Goal: Check status: Check status

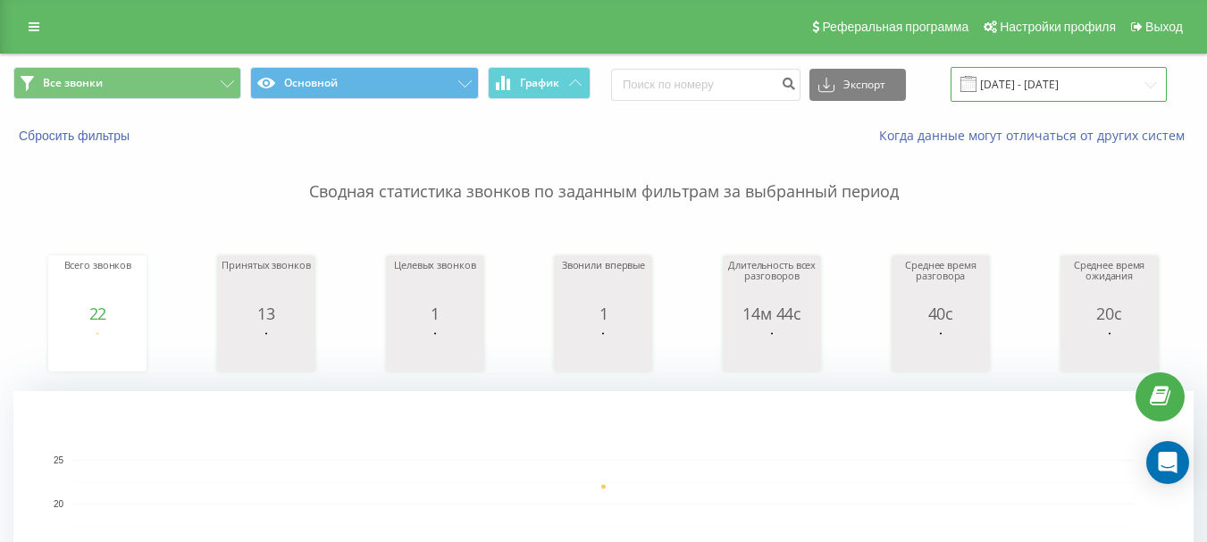
click at [1016, 80] on input "[DATE] - [DATE]" at bounding box center [1058, 84] width 216 height 35
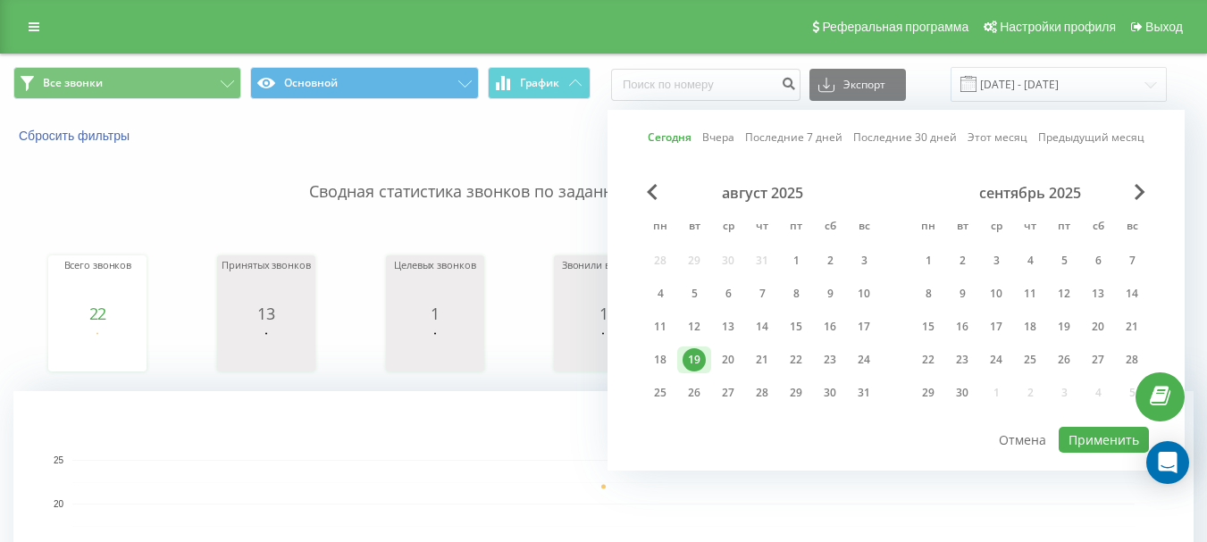
click at [696, 361] on div "19" at bounding box center [693, 359] width 23 height 23
click at [1100, 443] on button "Применить" at bounding box center [1104, 440] width 90 height 26
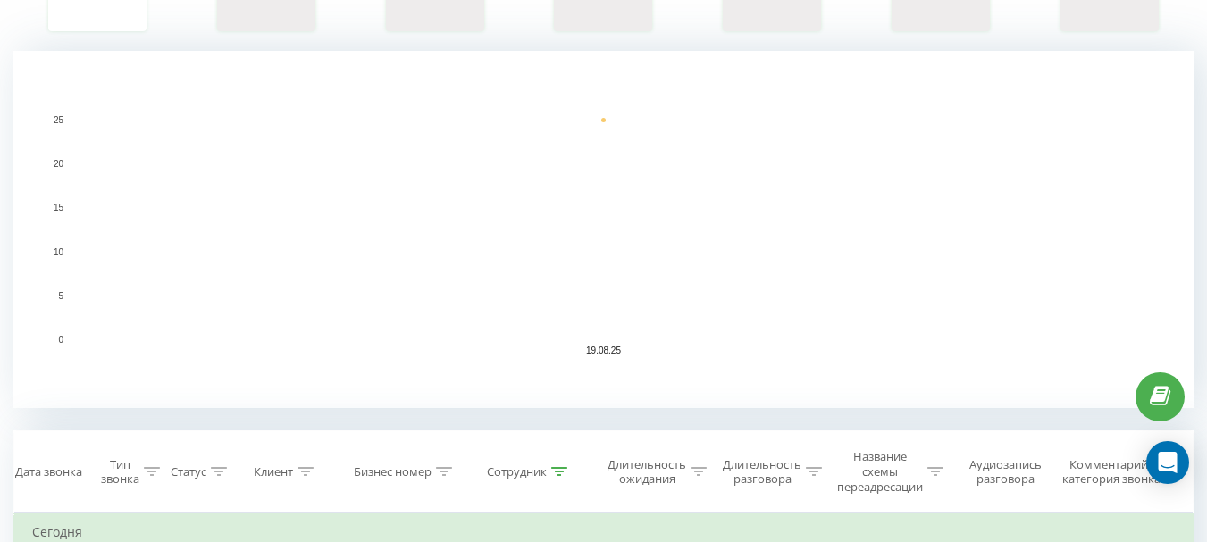
scroll to position [268, 0]
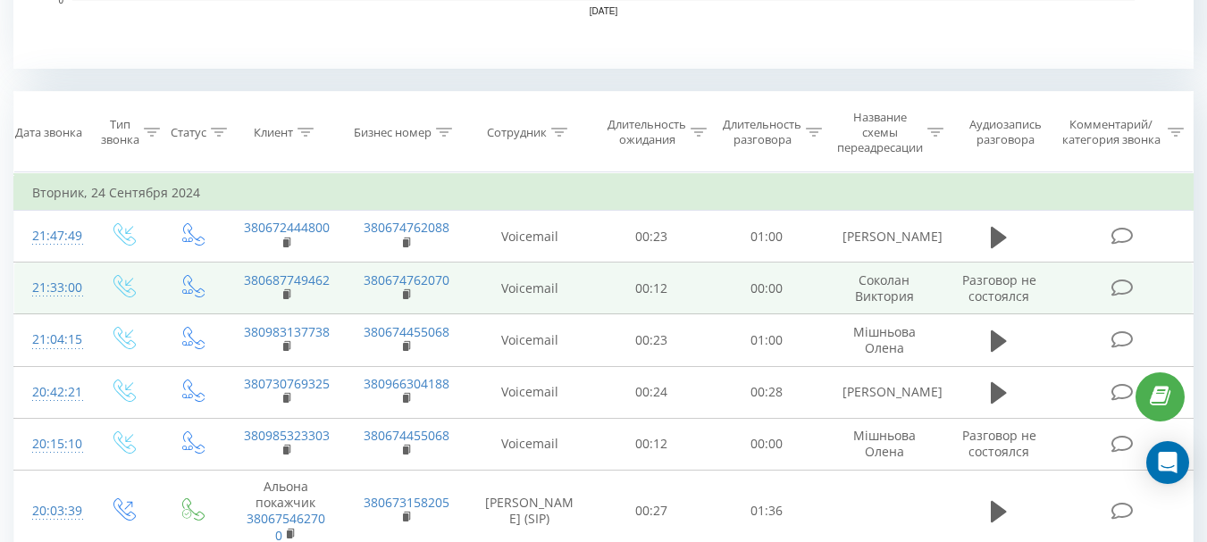
scroll to position [715, 0]
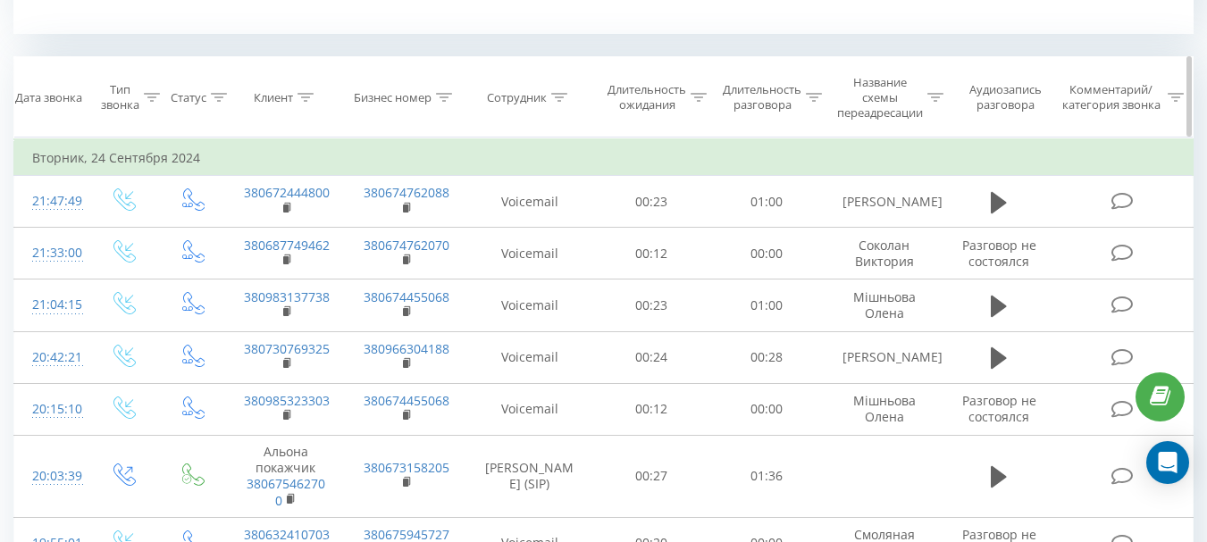
click at [563, 101] on icon at bounding box center [559, 97] width 16 height 9
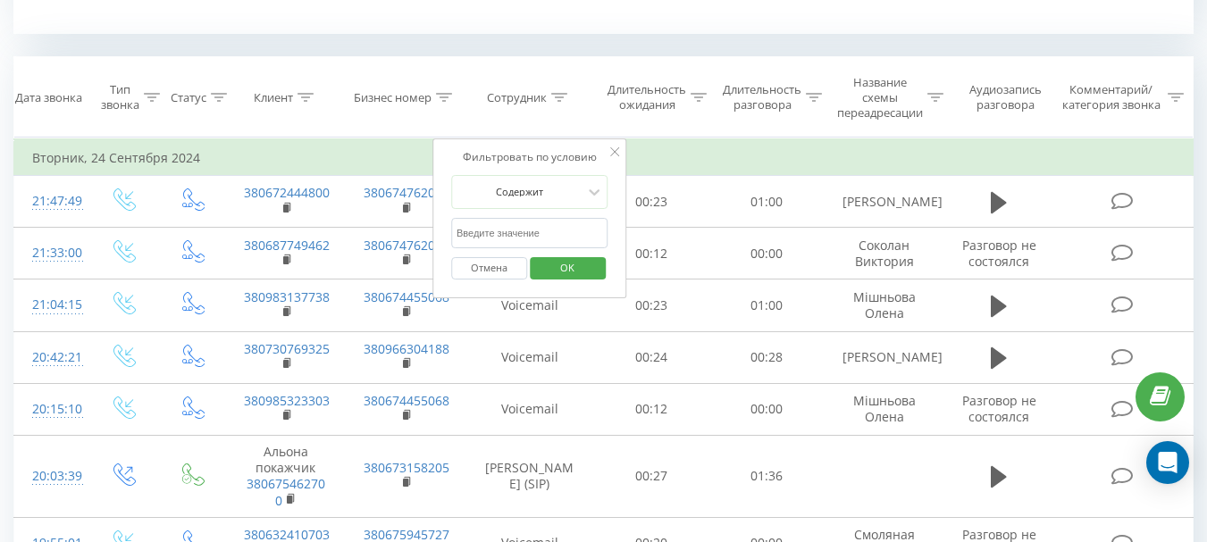
click at [490, 231] on input "text" at bounding box center [529, 233] width 157 height 31
type input "[PERSON_NAME]"
click at [577, 265] on span "OK" at bounding box center [567, 268] width 50 height 28
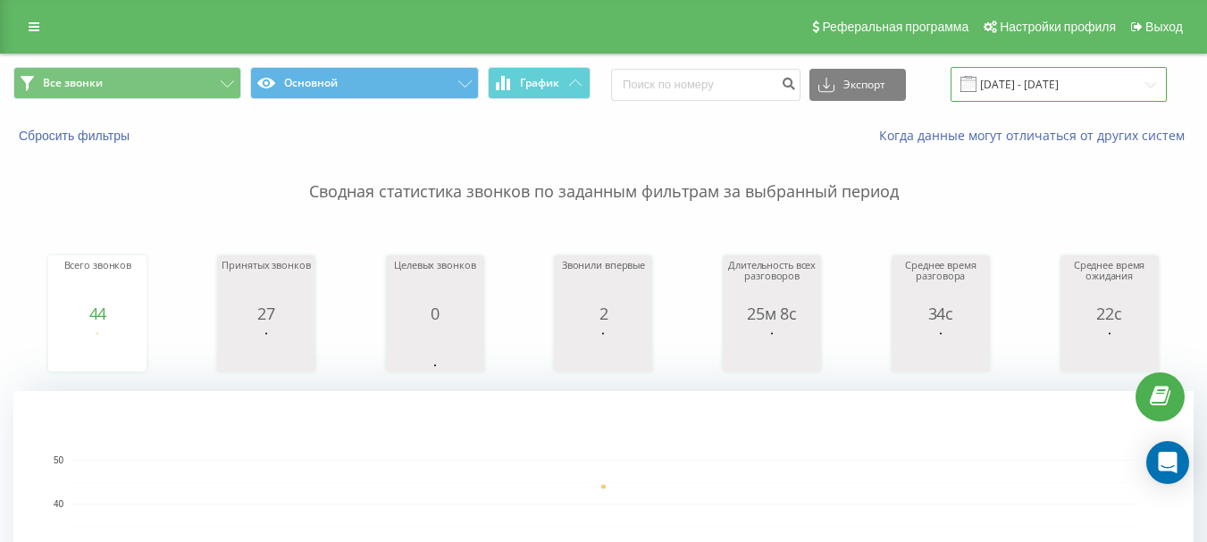
click at [1047, 80] on input "[DATE] - [DATE]" at bounding box center [1058, 84] width 216 height 35
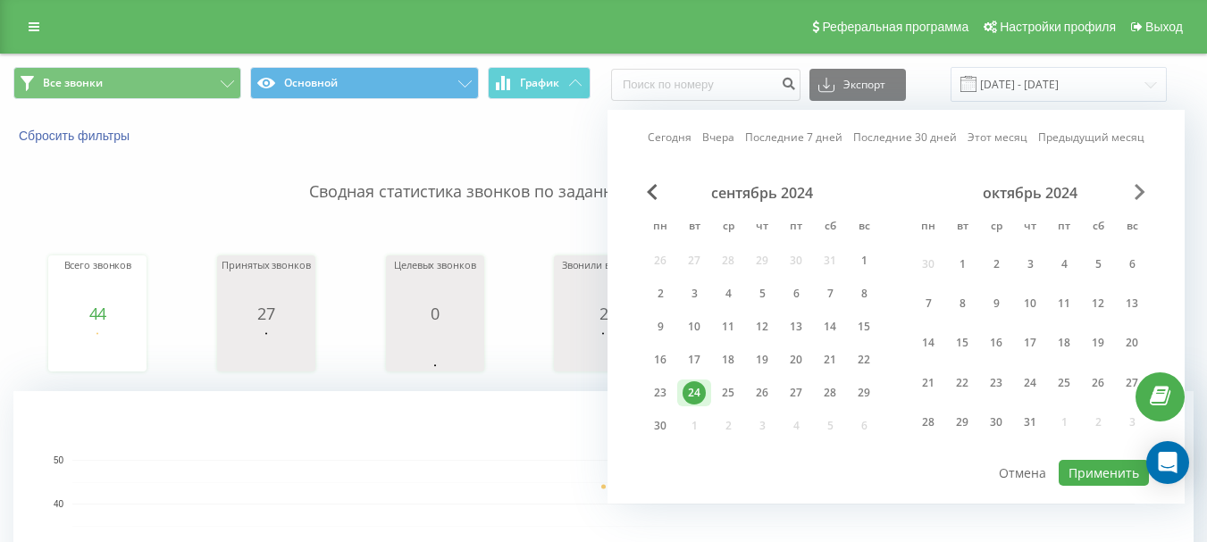
click at [1141, 196] on span "Next Month" at bounding box center [1140, 192] width 11 height 16
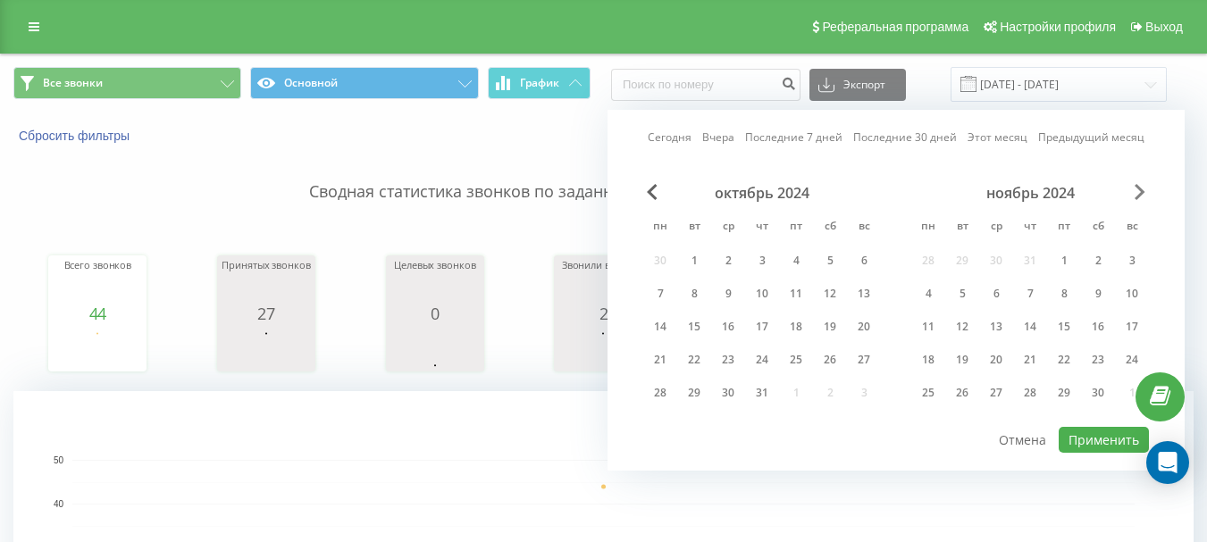
click at [1141, 196] on span "Next Month" at bounding box center [1140, 192] width 11 height 16
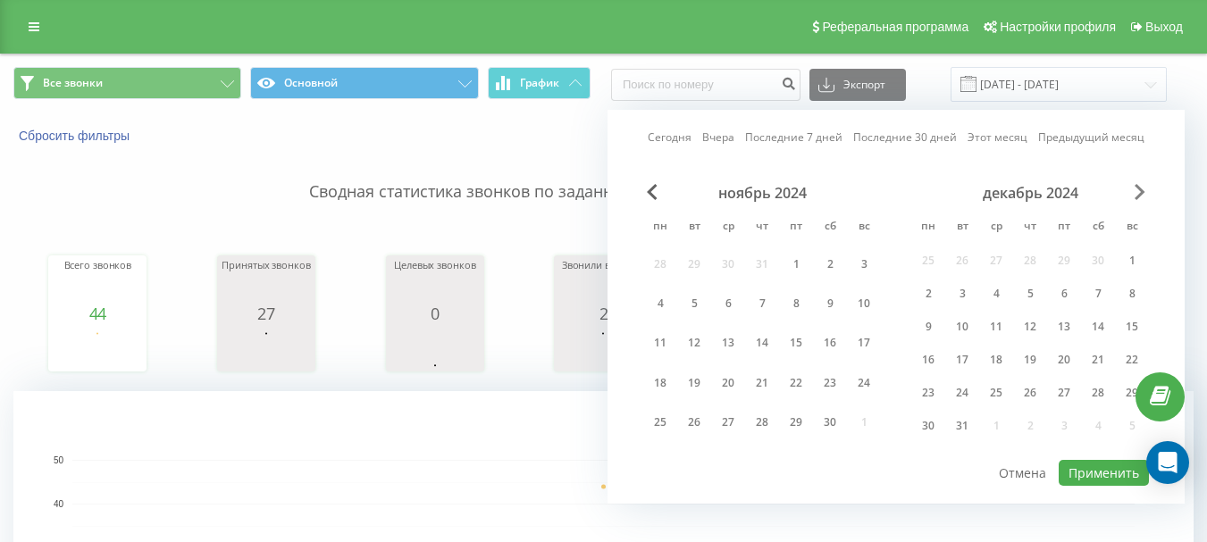
click at [1141, 196] on span "Next Month" at bounding box center [1140, 192] width 11 height 16
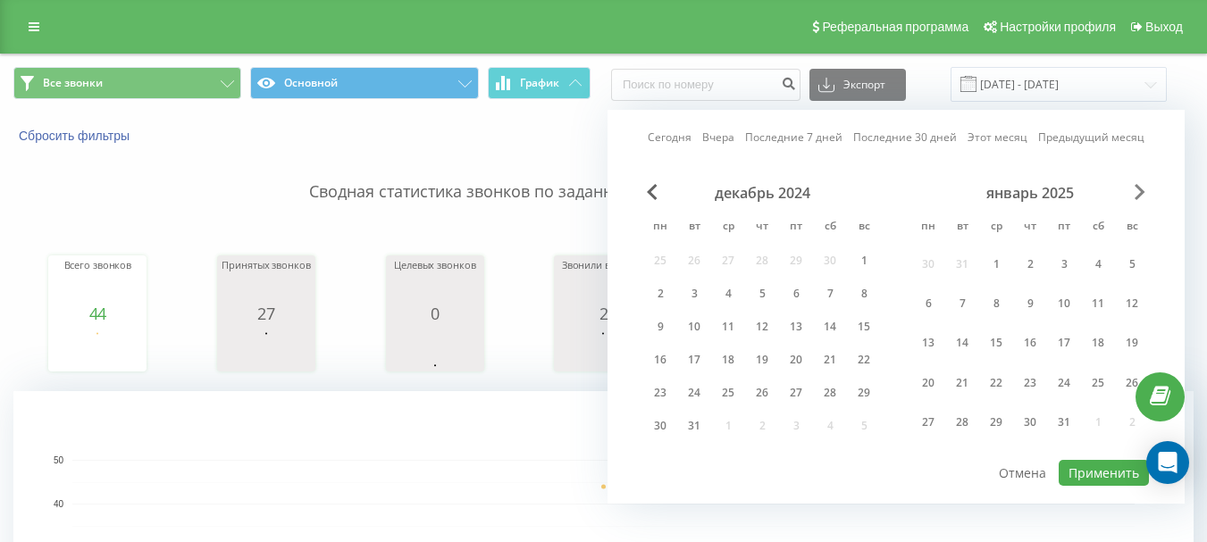
click at [1141, 196] on span "Next Month" at bounding box center [1140, 192] width 11 height 16
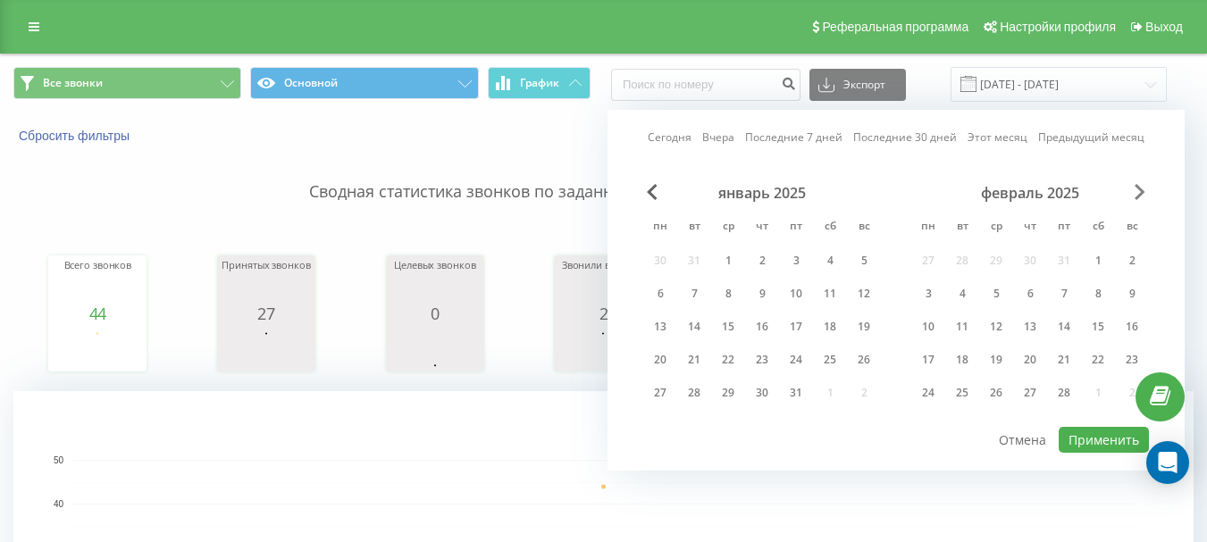
click at [1141, 196] on span "Next Month" at bounding box center [1140, 192] width 11 height 16
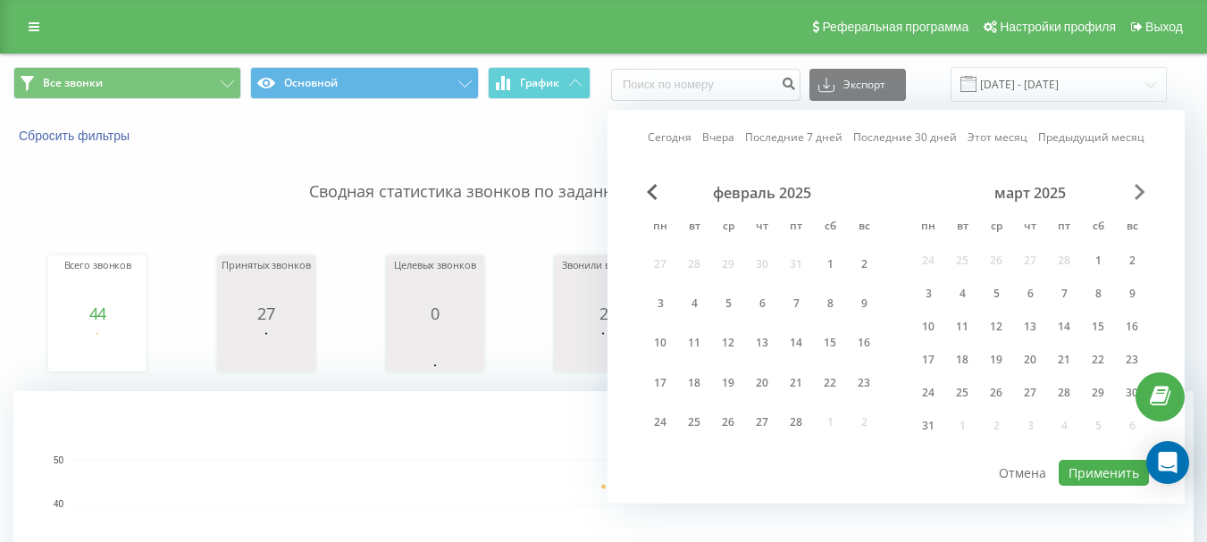
click at [1141, 196] on span "Next Month" at bounding box center [1140, 192] width 11 height 16
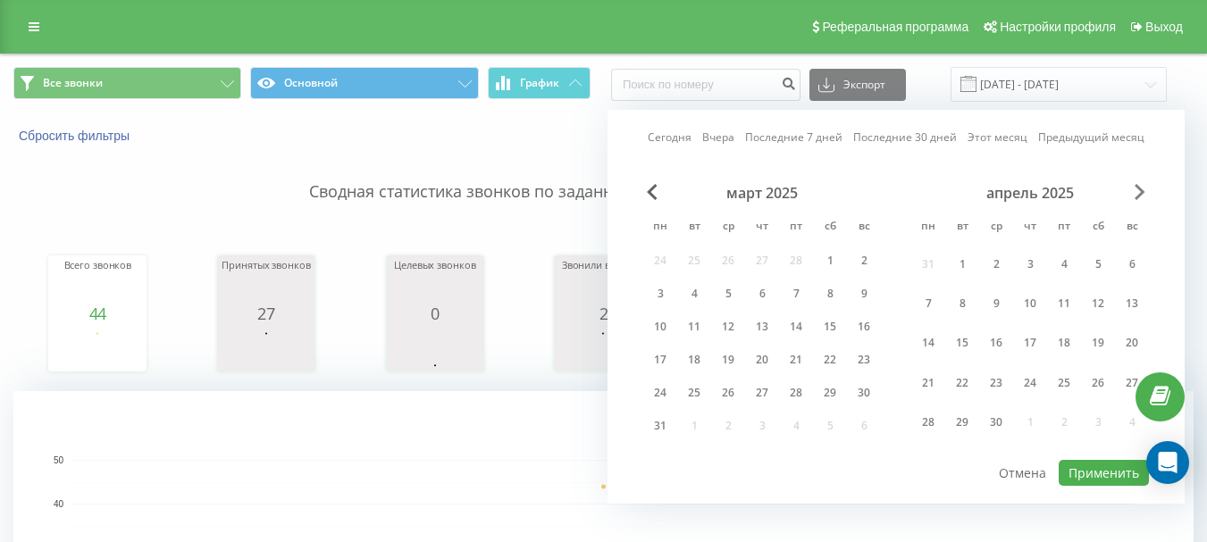
click at [1141, 196] on span "Next Month" at bounding box center [1140, 192] width 11 height 16
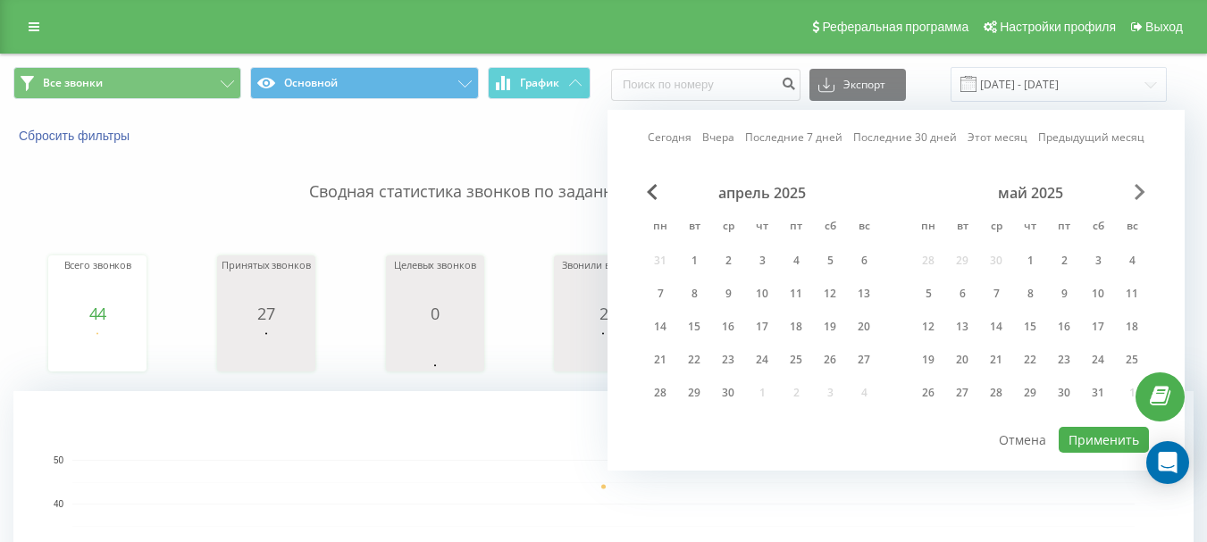
click at [1141, 196] on span "Next Month" at bounding box center [1140, 192] width 11 height 16
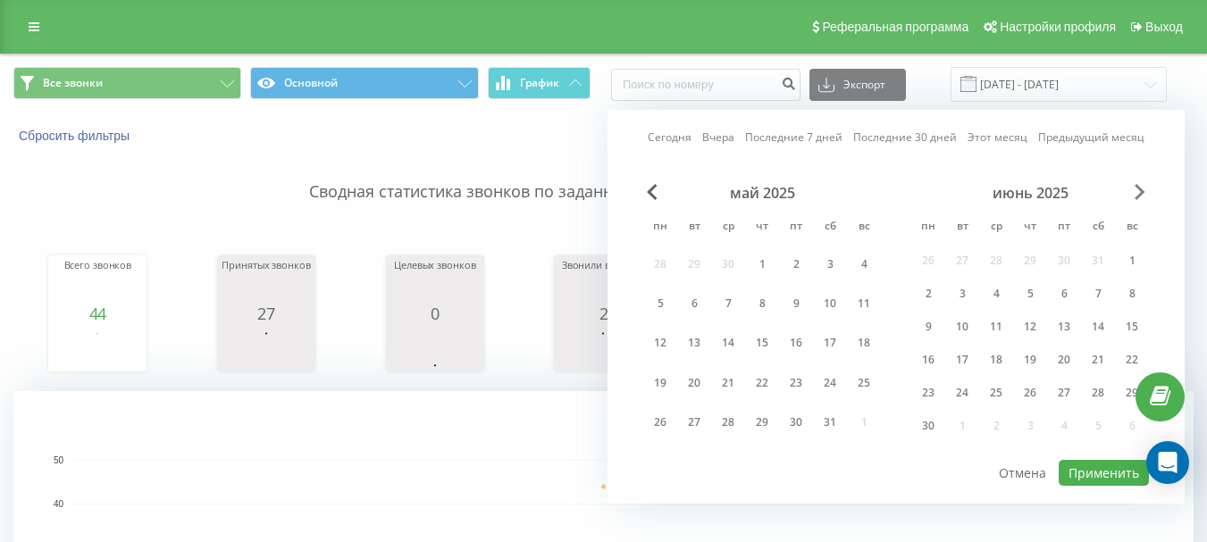
click at [1141, 196] on span "Next Month" at bounding box center [1140, 192] width 11 height 16
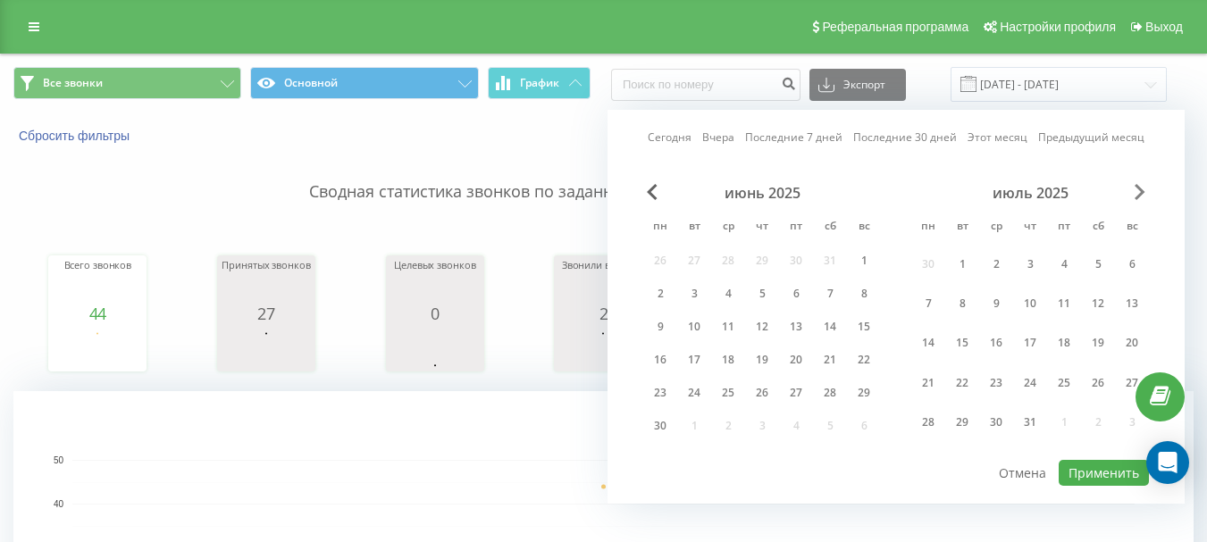
click at [1141, 196] on span "Next Month" at bounding box center [1140, 192] width 11 height 16
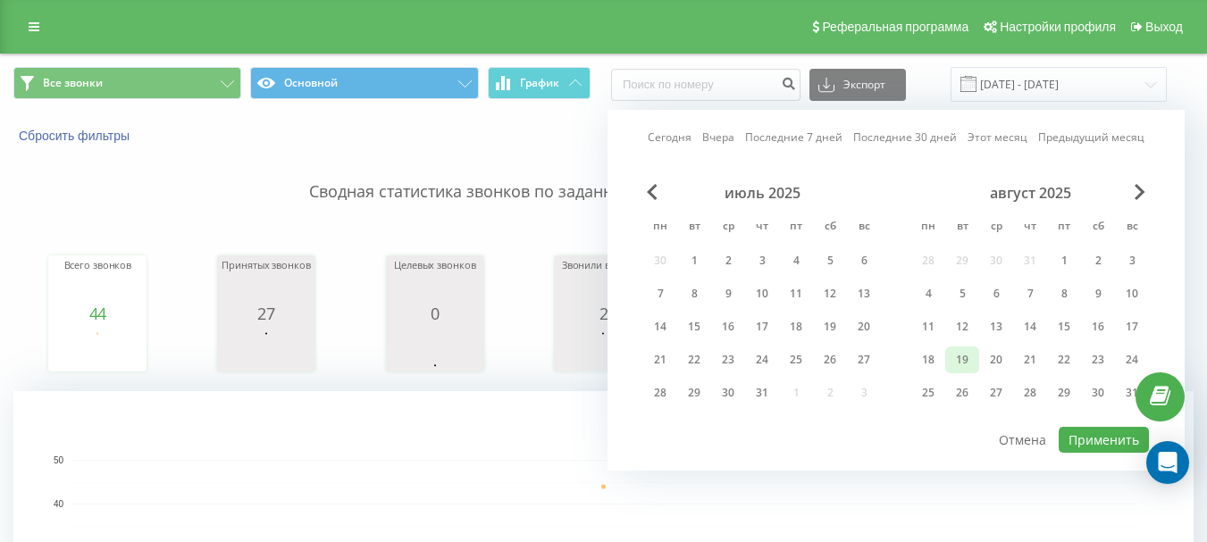
click at [967, 356] on div "19" at bounding box center [961, 359] width 23 height 23
click at [1092, 440] on button "Применить" at bounding box center [1104, 440] width 90 height 26
type input "[DATE] - [DATE]"
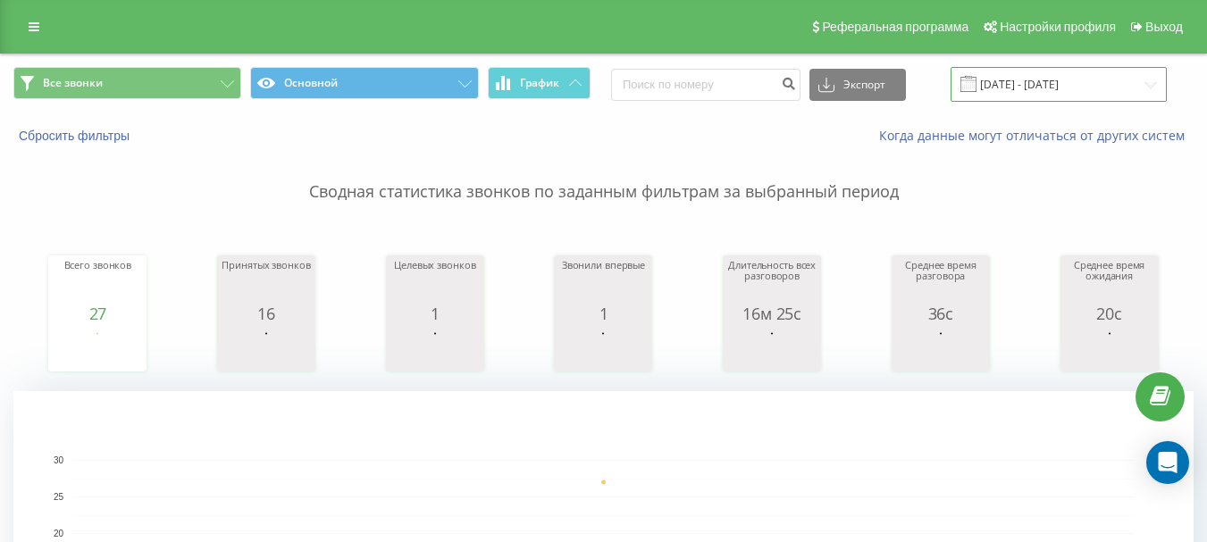
click at [1020, 68] on input "[DATE] - [DATE]" at bounding box center [1058, 84] width 216 height 35
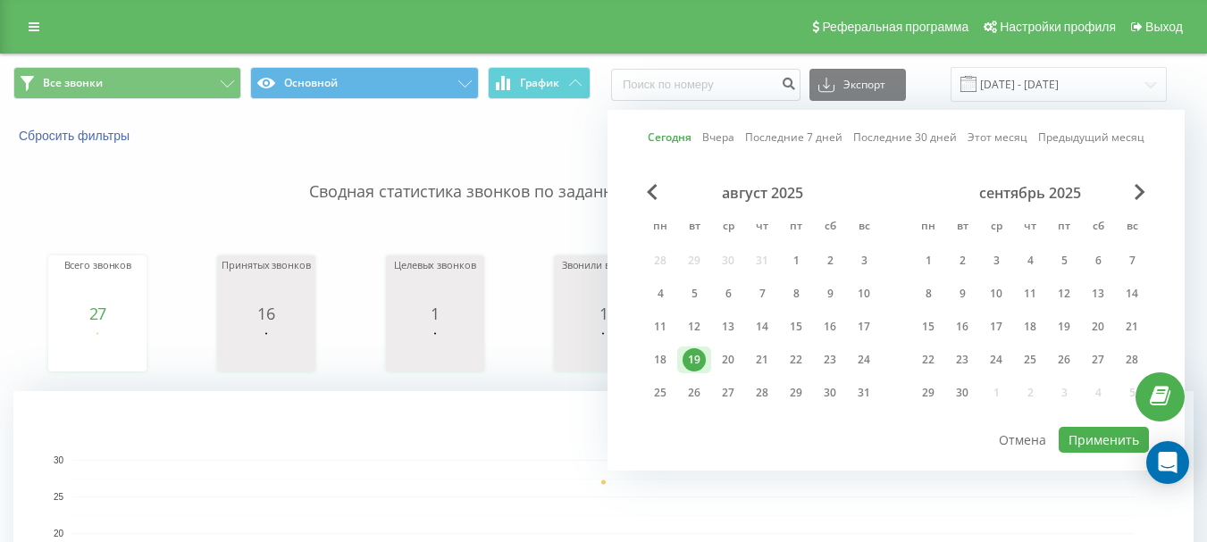
click at [691, 356] on div "19" at bounding box center [693, 359] width 23 height 23
click at [1093, 440] on button "Применить" at bounding box center [1104, 440] width 90 height 26
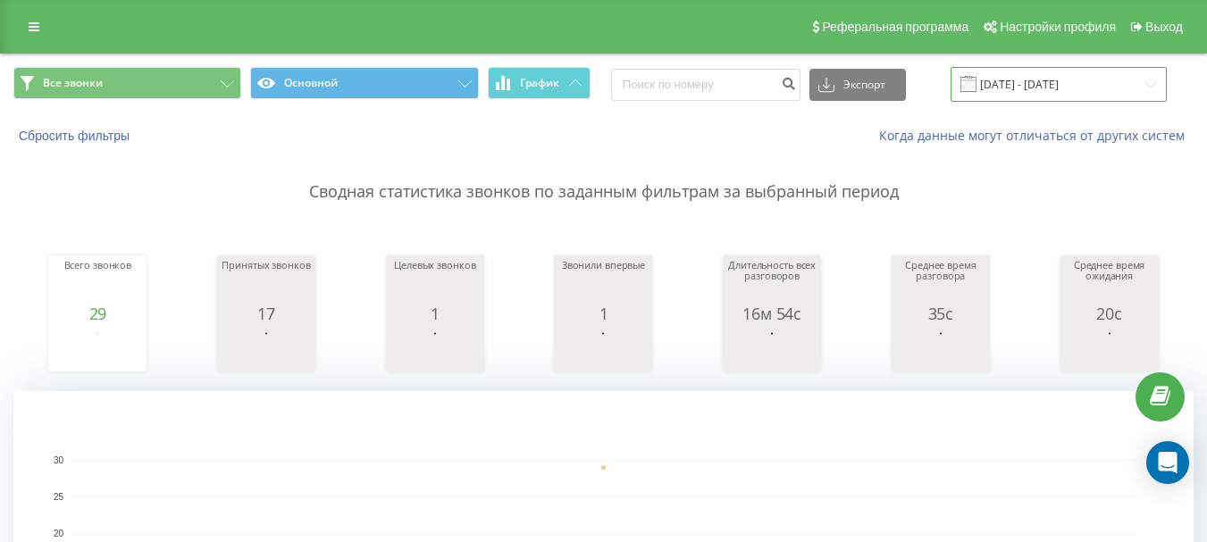
click at [1104, 83] on input "[DATE] - [DATE]" at bounding box center [1058, 84] width 216 height 35
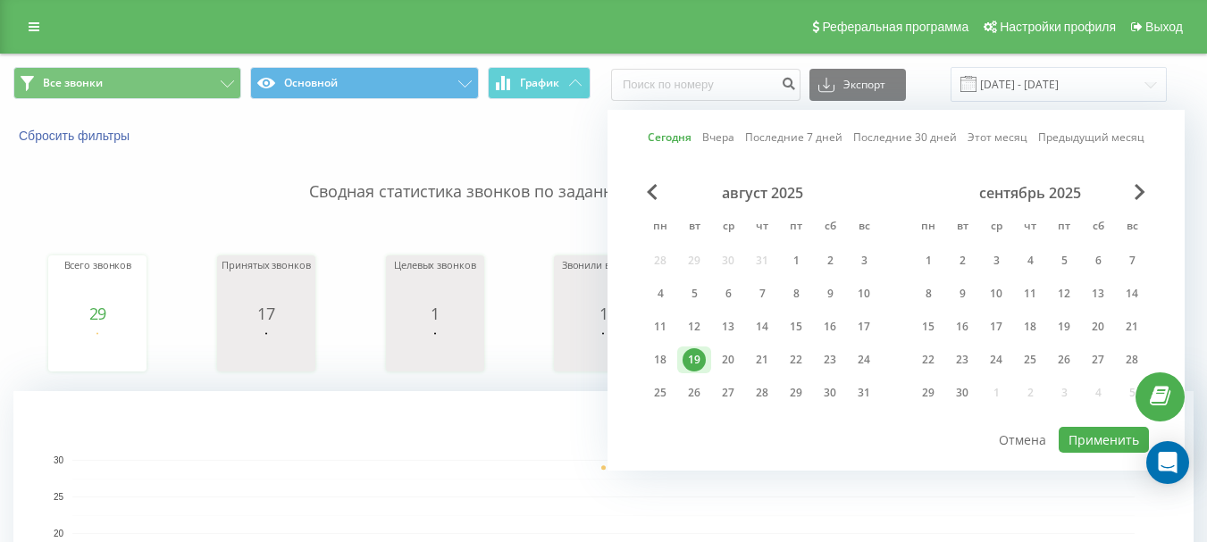
click at [692, 356] on div "19" at bounding box center [693, 359] width 23 height 23
click at [1093, 439] on button "Применить" at bounding box center [1104, 440] width 90 height 26
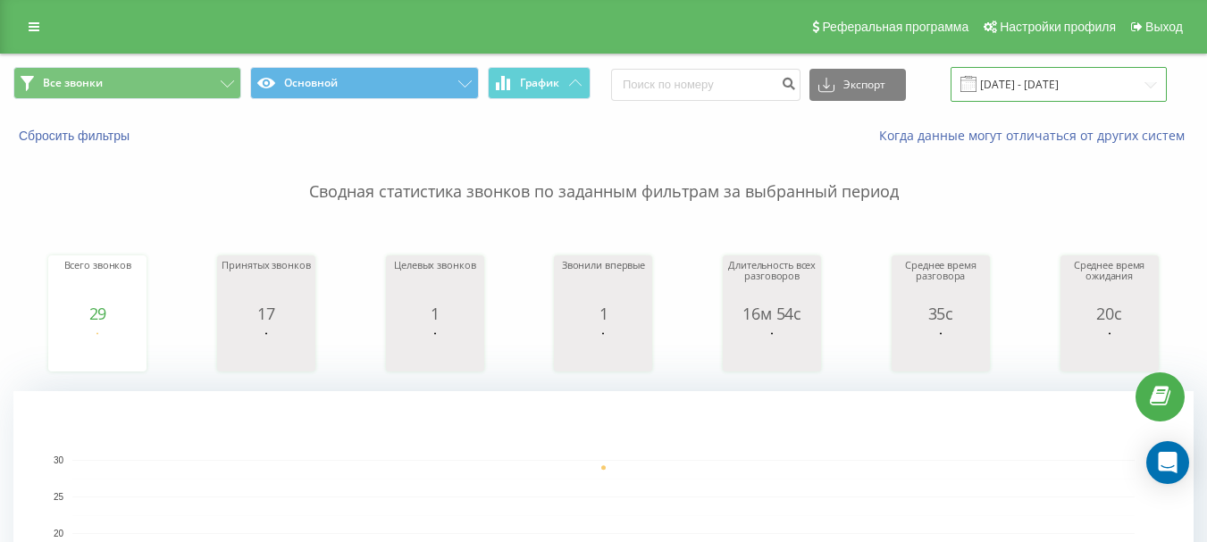
click at [1068, 76] on input "[DATE] - [DATE]" at bounding box center [1058, 84] width 216 height 35
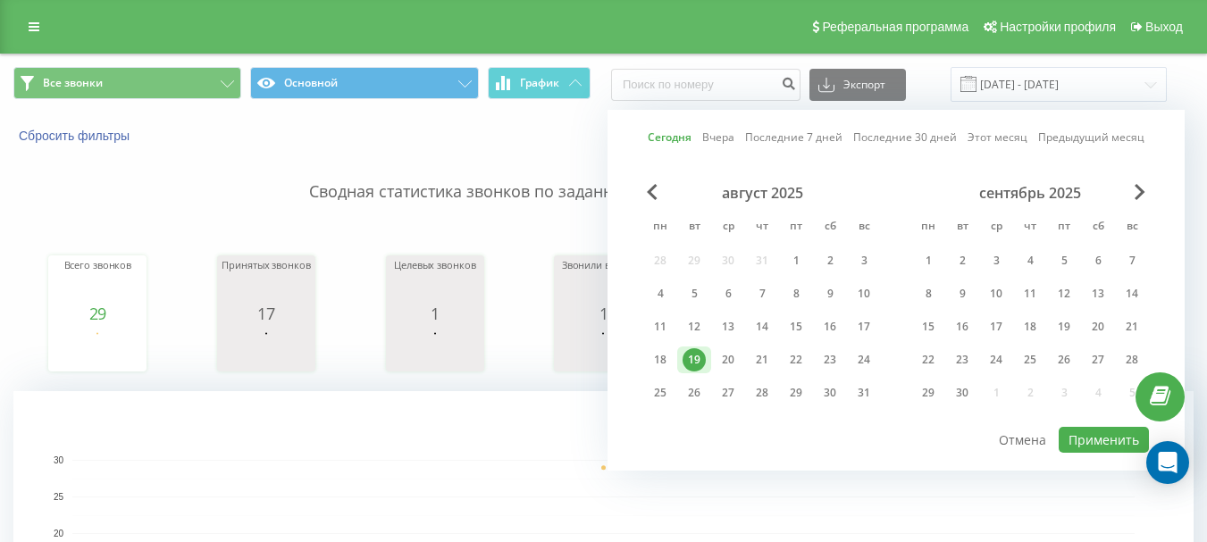
click at [694, 361] on div "19" at bounding box center [693, 359] width 23 height 23
click at [1108, 447] on button "Применить" at bounding box center [1104, 440] width 90 height 26
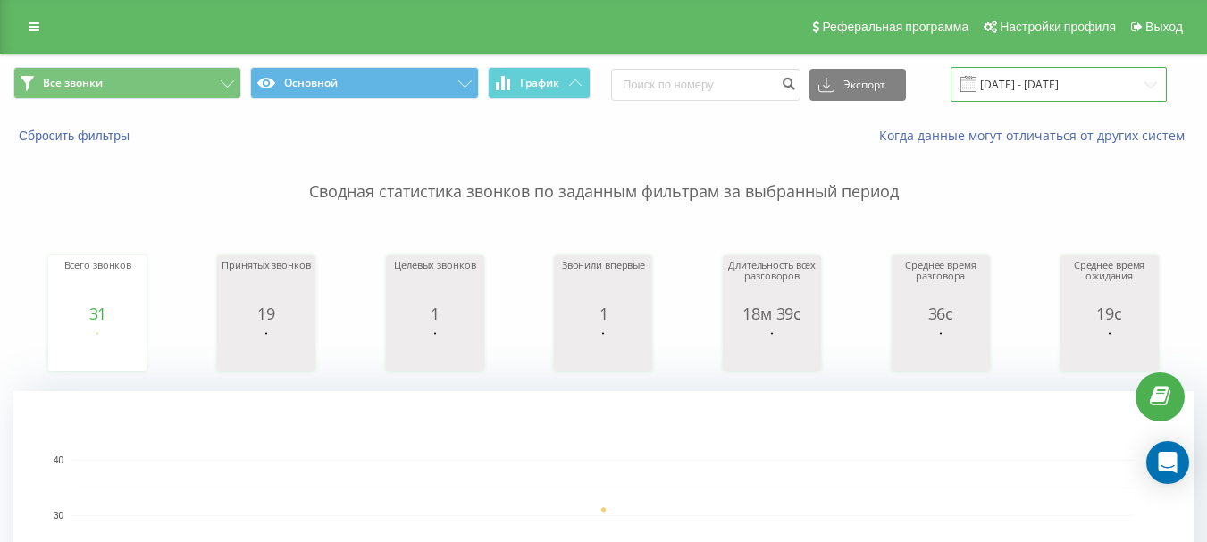
click at [1054, 84] on input "[DATE] - [DATE]" at bounding box center [1058, 84] width 216 height 35
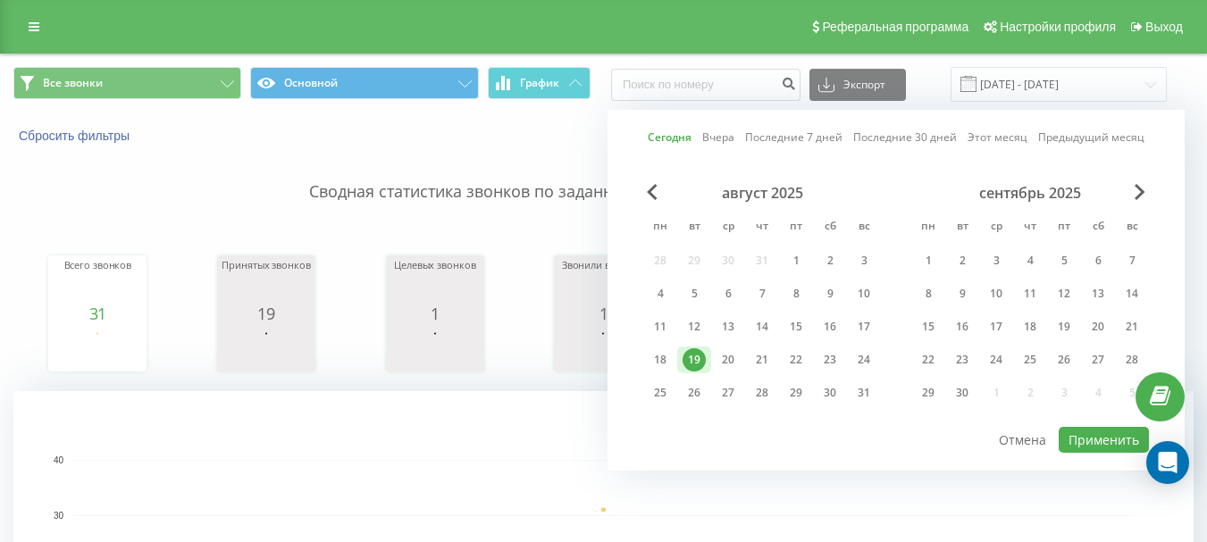
click at [693, 357] on div "19" at bounding box center [693, 359] width 23 height 23
click at [1076, 441] on button "Применить" at bounding box center [1104, 440] width 90 height 26
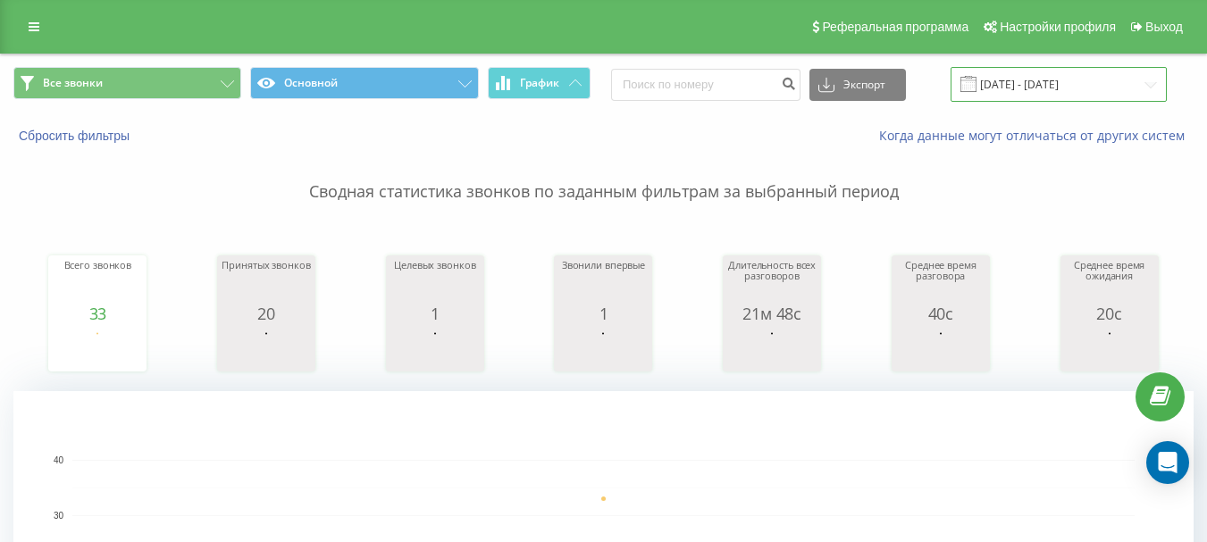
click at [1037, 86] on input "[DATE] - [DATE]" at bounding box center [1058, 84] width 216 height 35
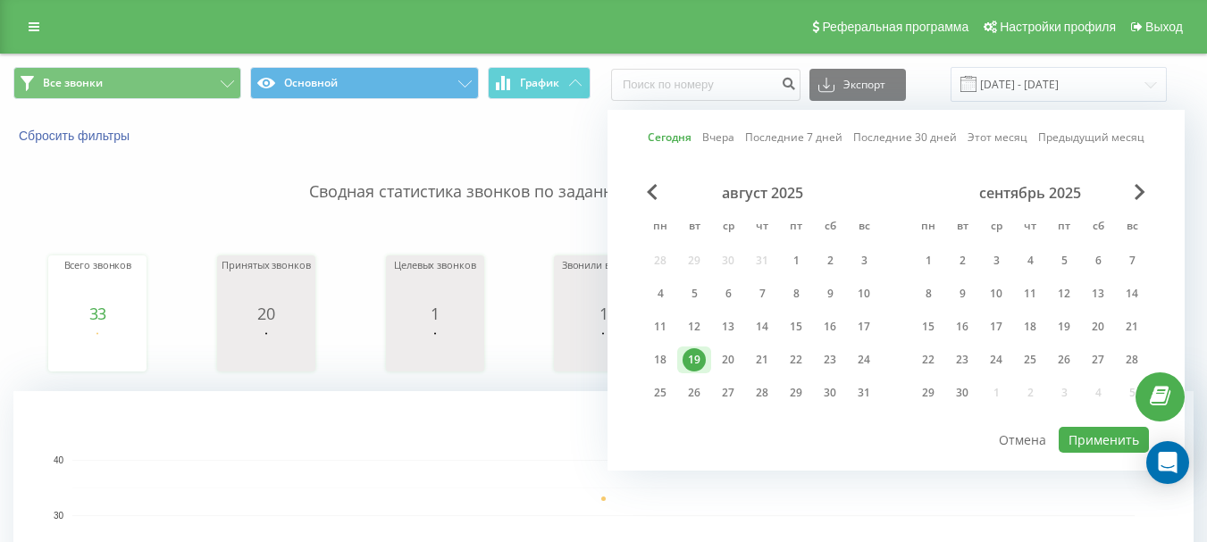
click at [702, 361] on div "19" at bounding box center [693, 359] width 23 height 23
click at [1080, 440] on button "Применить" at bounding box center [1104, 440] width 90 height 26
